Goal: Task Accomplishment & Management: Use online tool/utility

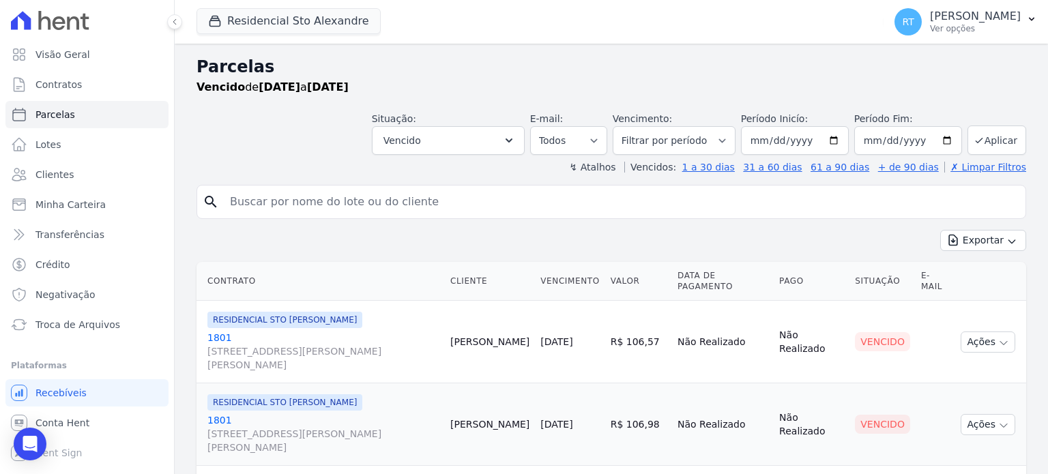
select select
click at [990, 139] on button "Aplicar" at bounding box center [997, 140] width 59 height 29
select select
click at [967, 241] on button "Exportar" at bounding box center [984, 240] width 86 height 21
click at [975, 270] on span "Exportar PDF" at bounding box center [983, 273] width 72 height 14
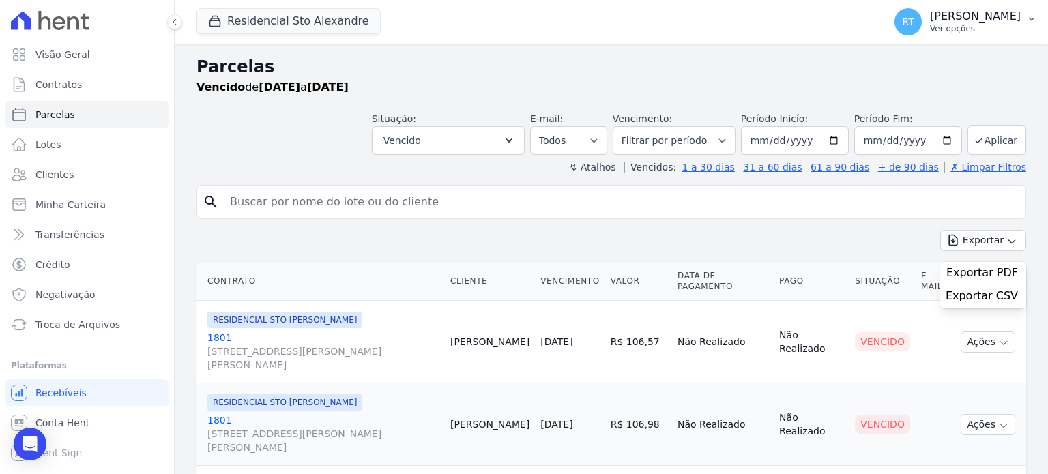
click at [971, 19] on p "[PERSON_NAME]" at bounding box center [975, 17] width 91 height 14
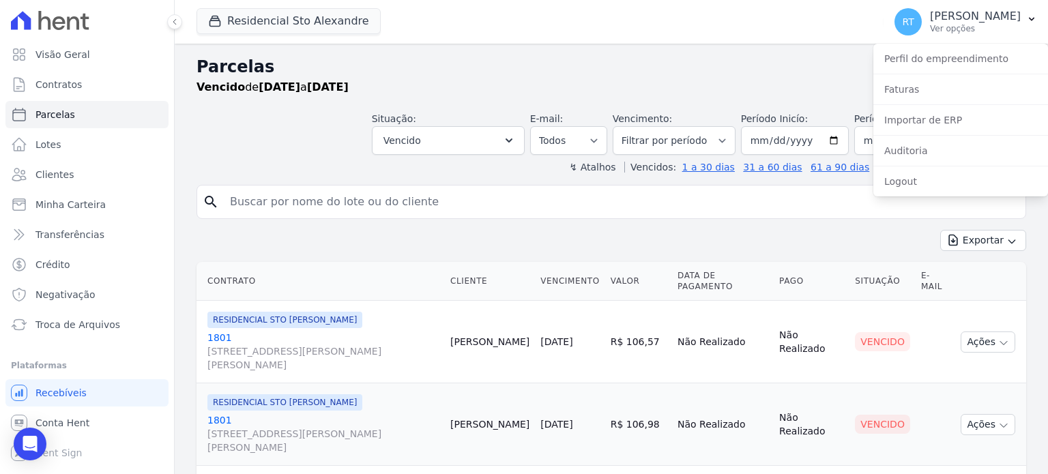
click at [713, 78] on h2 "Parcelas" at bounding box center [612, 67] width 830 height 25
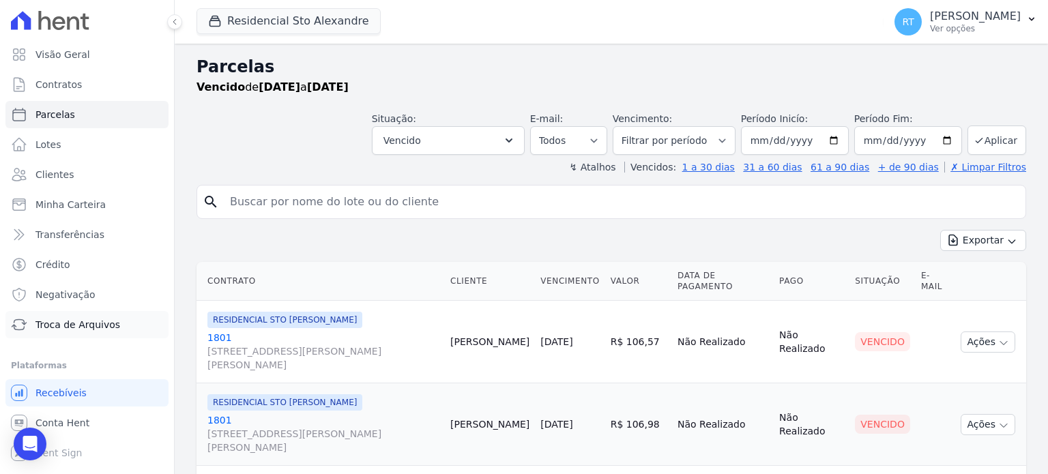
click at [70, 327] on span "Troca de Arquivos" at bounding box center [77, 325] width 85 height 14
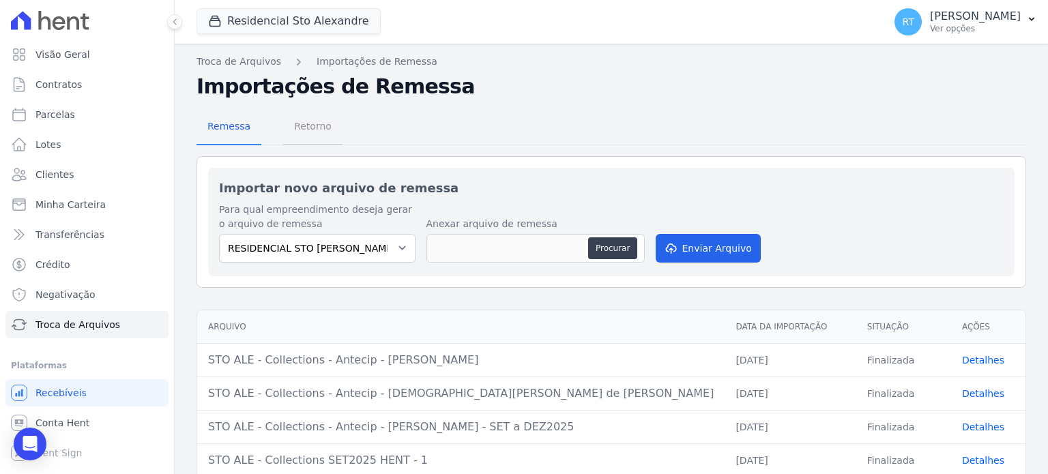
click at [313, 128] on span "Retorno" at bounding box center [313, 126] width 54 height 27
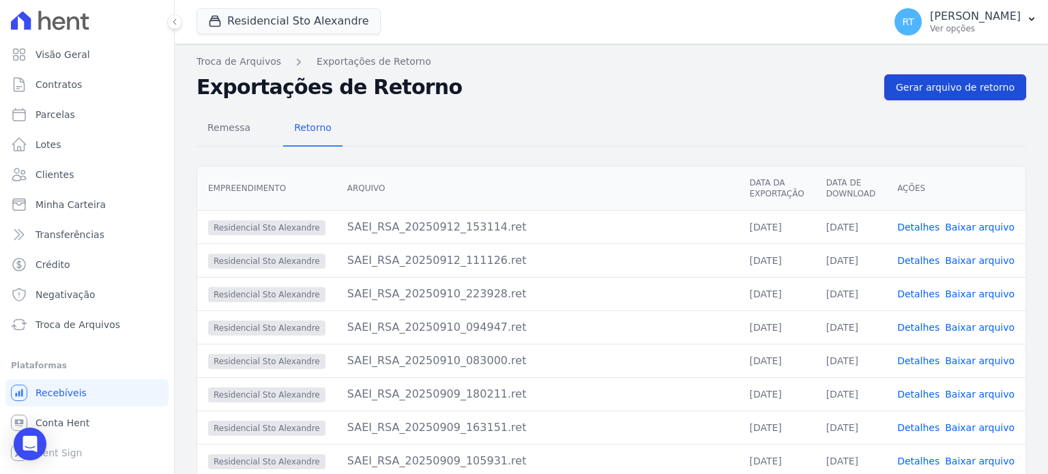
click at [942, 83] on span "Gerar arquivo de retorno" at bounding box center [955, 88] width 119 height 14
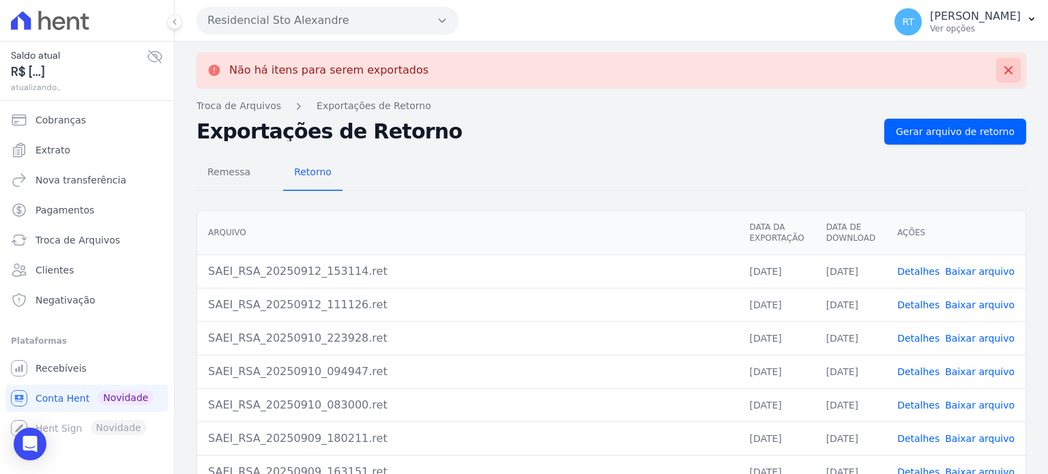
click at [1004, 72] on icon at bounding box center [1009, 70] width 14 height 14
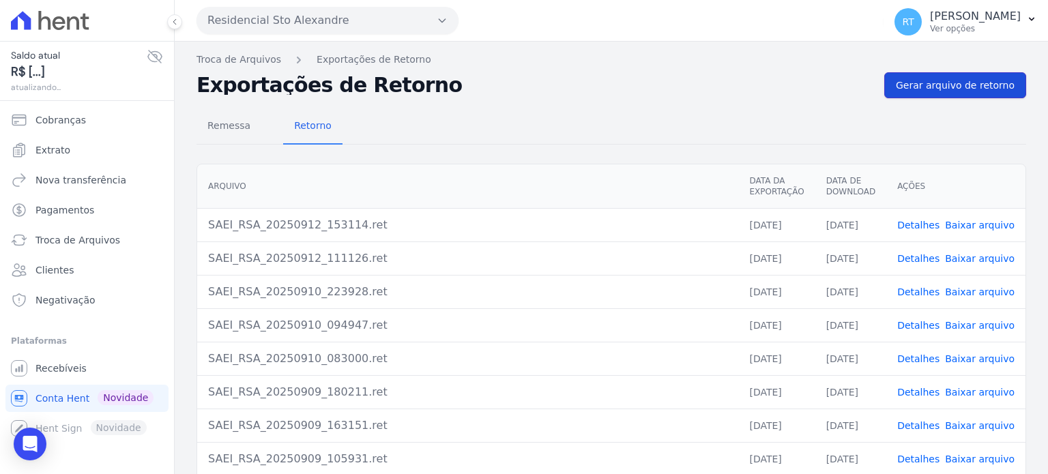
click at [940, 81] on span "Gerar arquivo de retorno" at bounding box center [955, 85] width 119 height 14
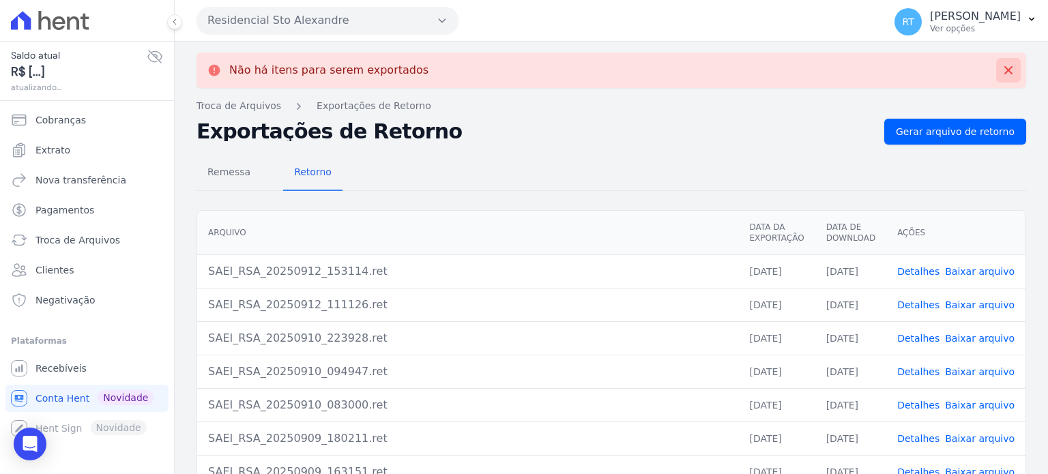
click at [1003, 68] on icon at bounding box center [1009, 70] width 14 height 14
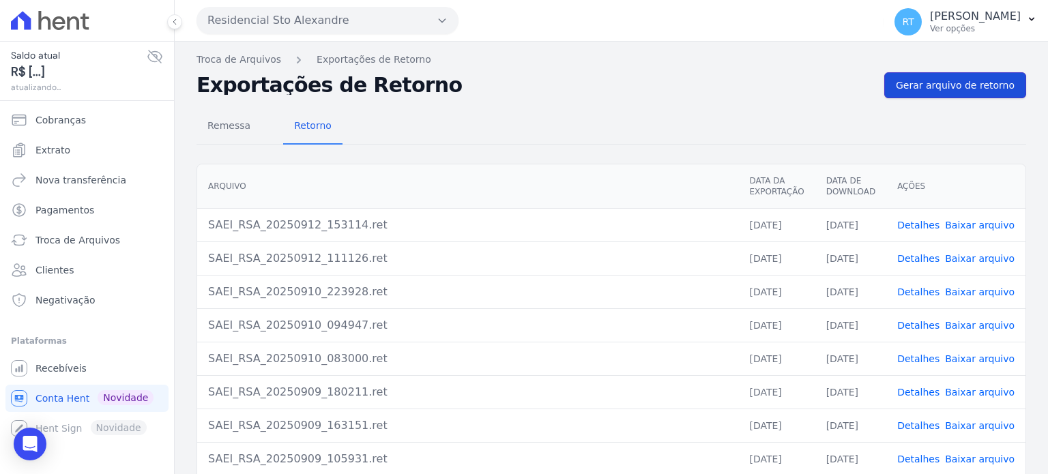
click at [960, 81] on span "Gerar arquivo de retorno" at bounding box center [955, 85] width 119 height 14
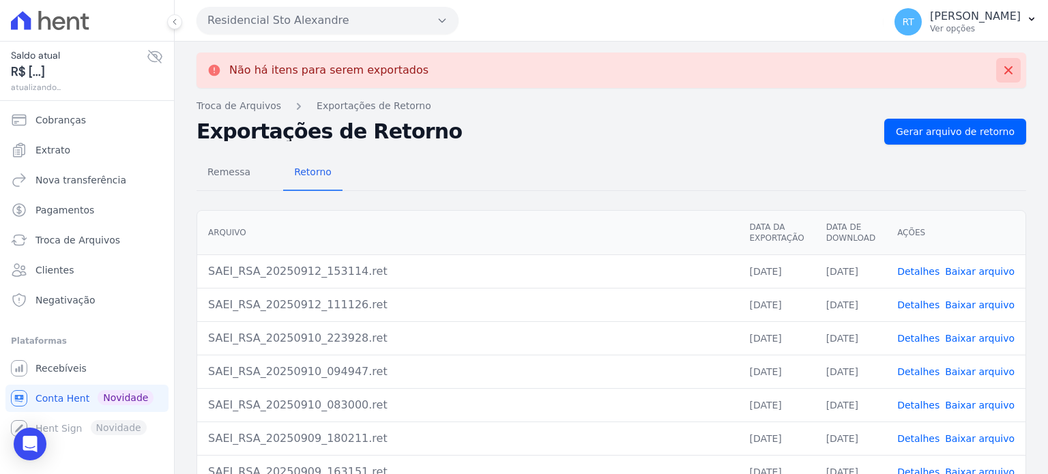
click at [1002, 67] on icon at bounding box center [1009, 70] width 14 height 14
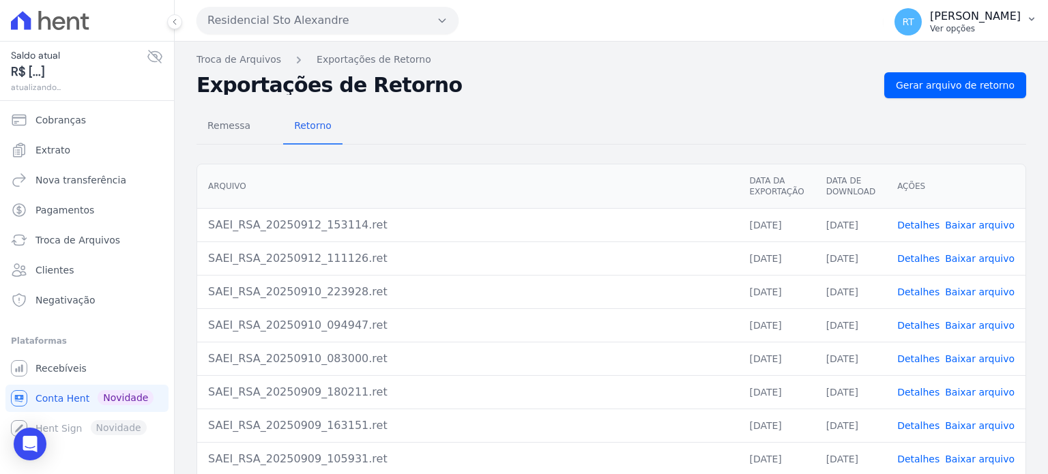
click at [968, 27] on p "Ver opções" at bounding box center [975, 28] width 91 height 11
click at [894, 60] on link "Logout" at bounding box center [961, 58] width 175 height 25
